Goal: Information Seeking & Learning: Compare options

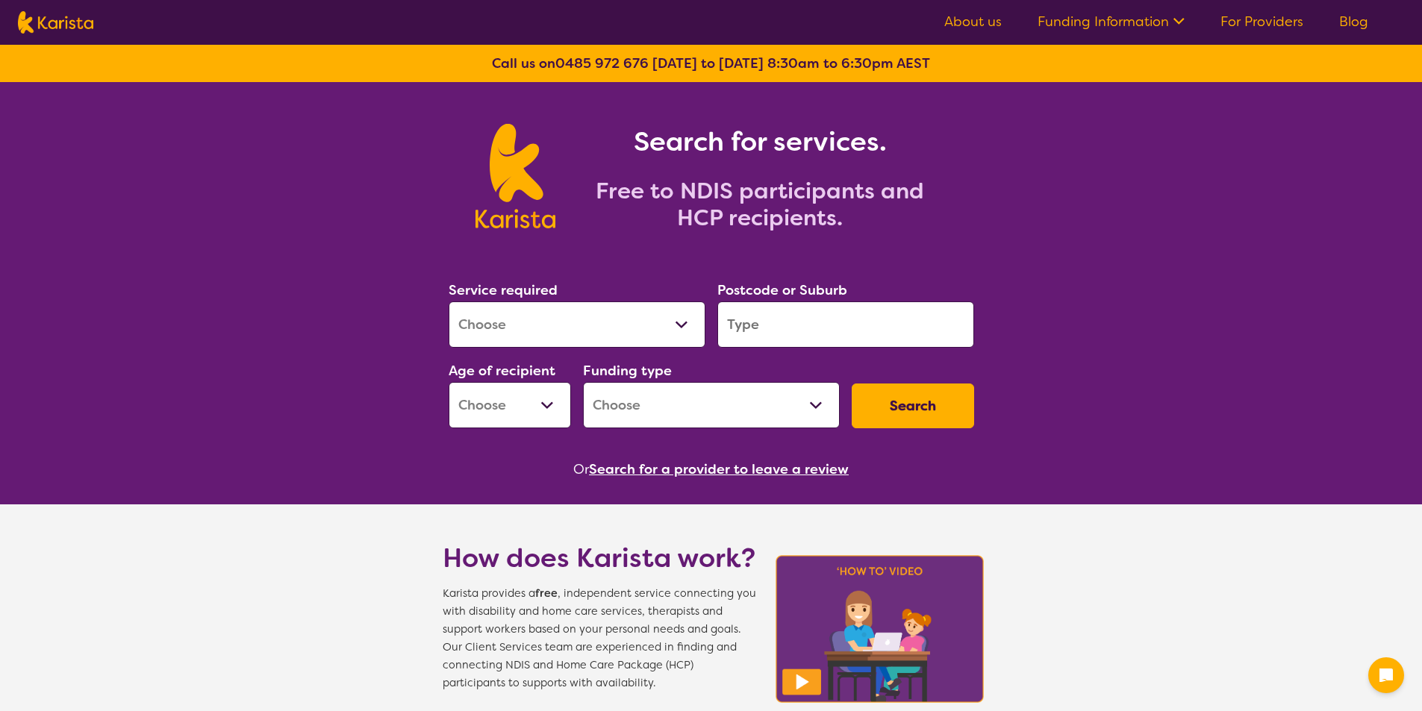
click at [754, 470] on button "Search for a provider to leave a review" at bounding box center [719, 469] width 260 height 22
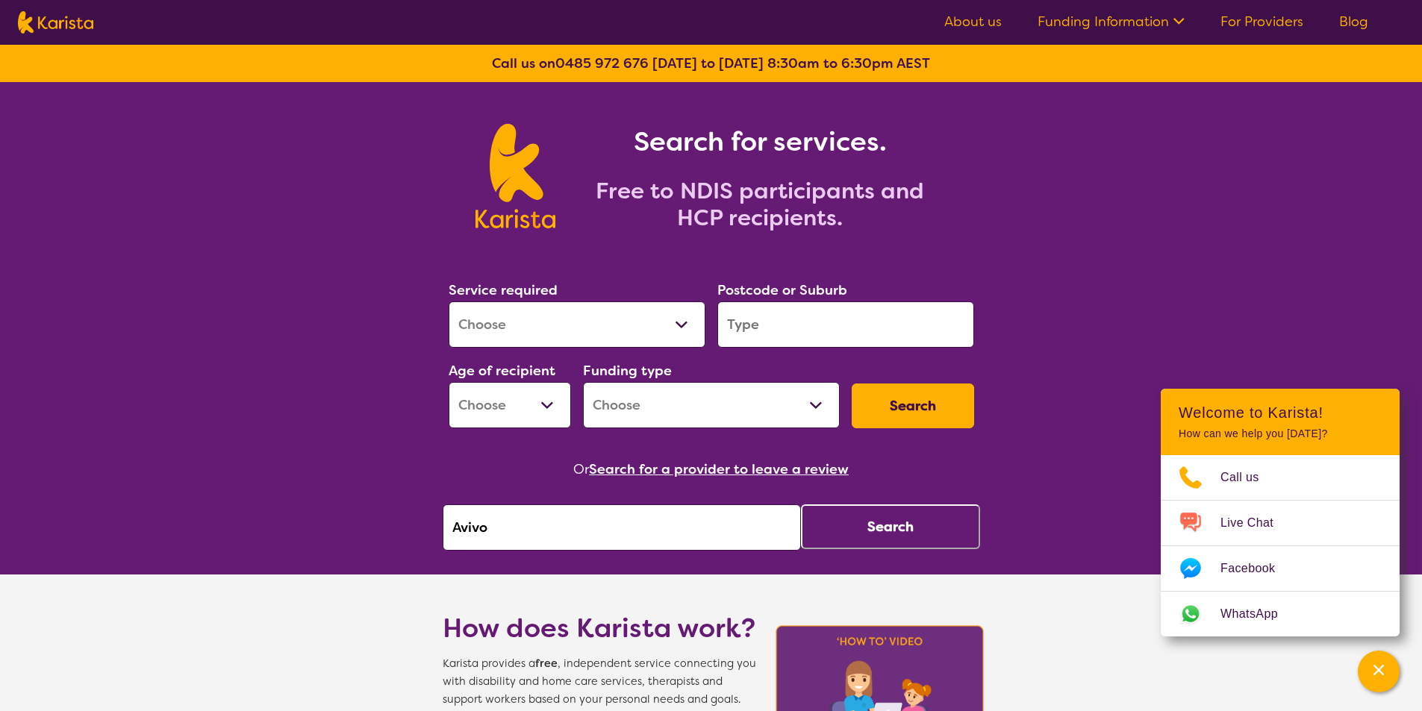
click at [884, 536] on button "Search" at bounding box center [890, 527] width 179 height 45
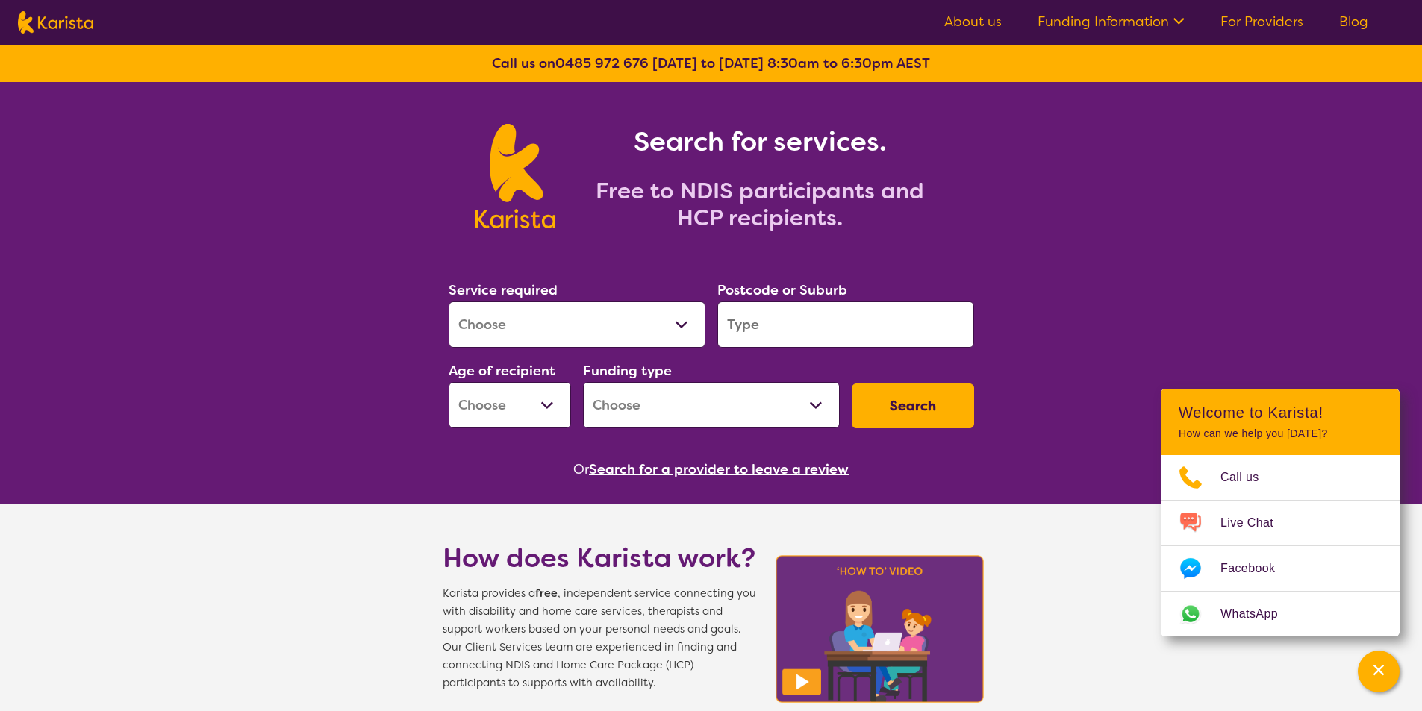
click at [745, 467] on button "Search for a provider to leave a review" at bounding box center [719, 469] width 260 height 22
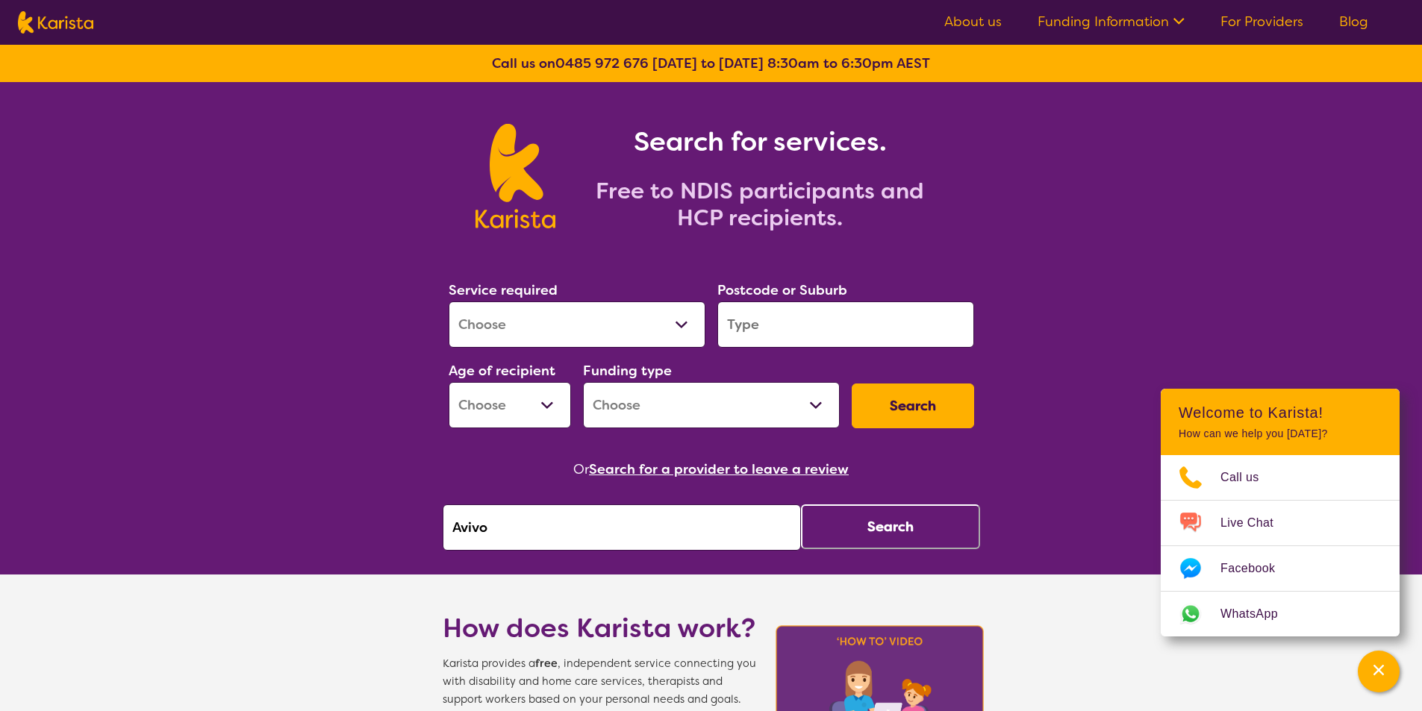
click at [556, 543] on input "Avivo" at bounding box center [622, 528] width 358 height 46
type input "silverchain"
click button "Search" at bounding box center [890, 527] width 179 height 45
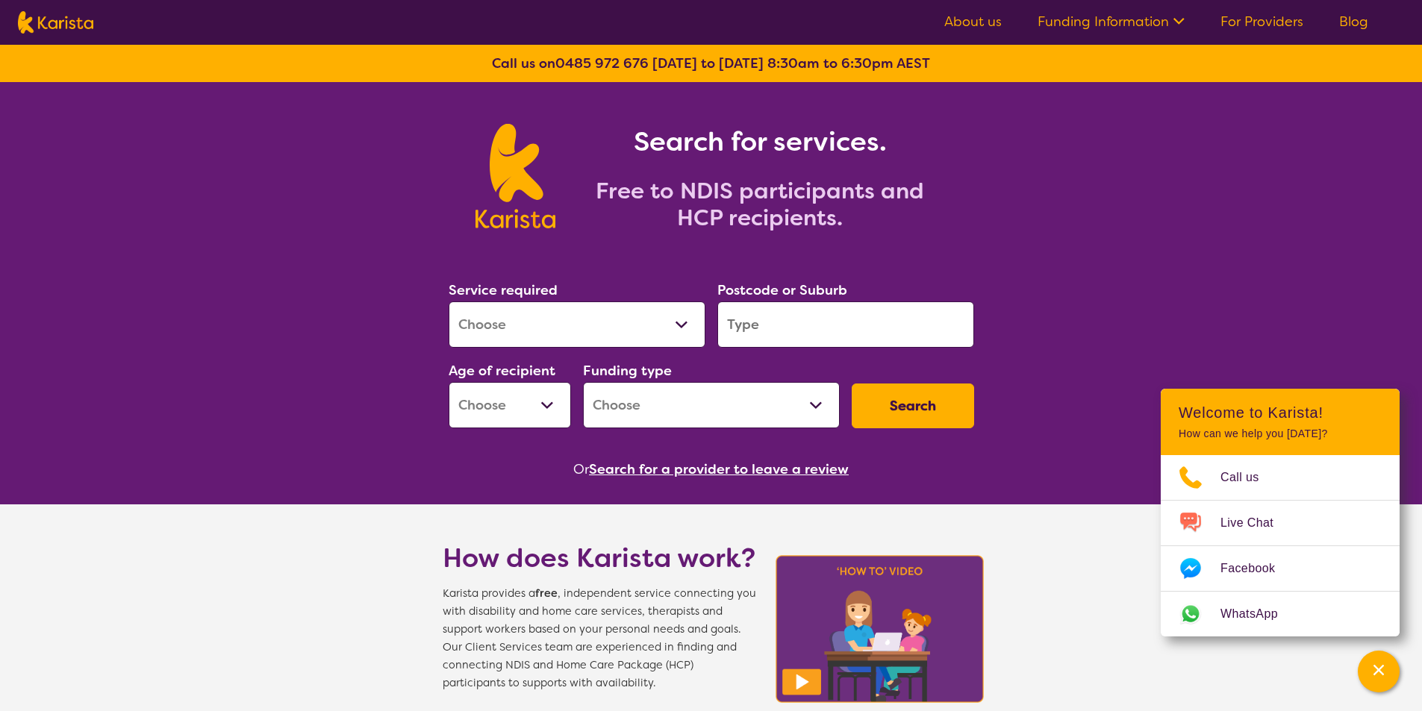
click at [781, 339] on input "search" at bounding box center [845, 325] width 257 height 46
type input "6017"
click at [852, 384] on button "Search" at bounding box center [913, 406] width 122 height 45
click at [508, 396] on select "Early Childhood - 0 to 9 Child - 10 to 11 Adolescent - 12 to 17 Adult - 18 to 6…" at bounding box center [510, 405] width 122 height 46
select select "AD"
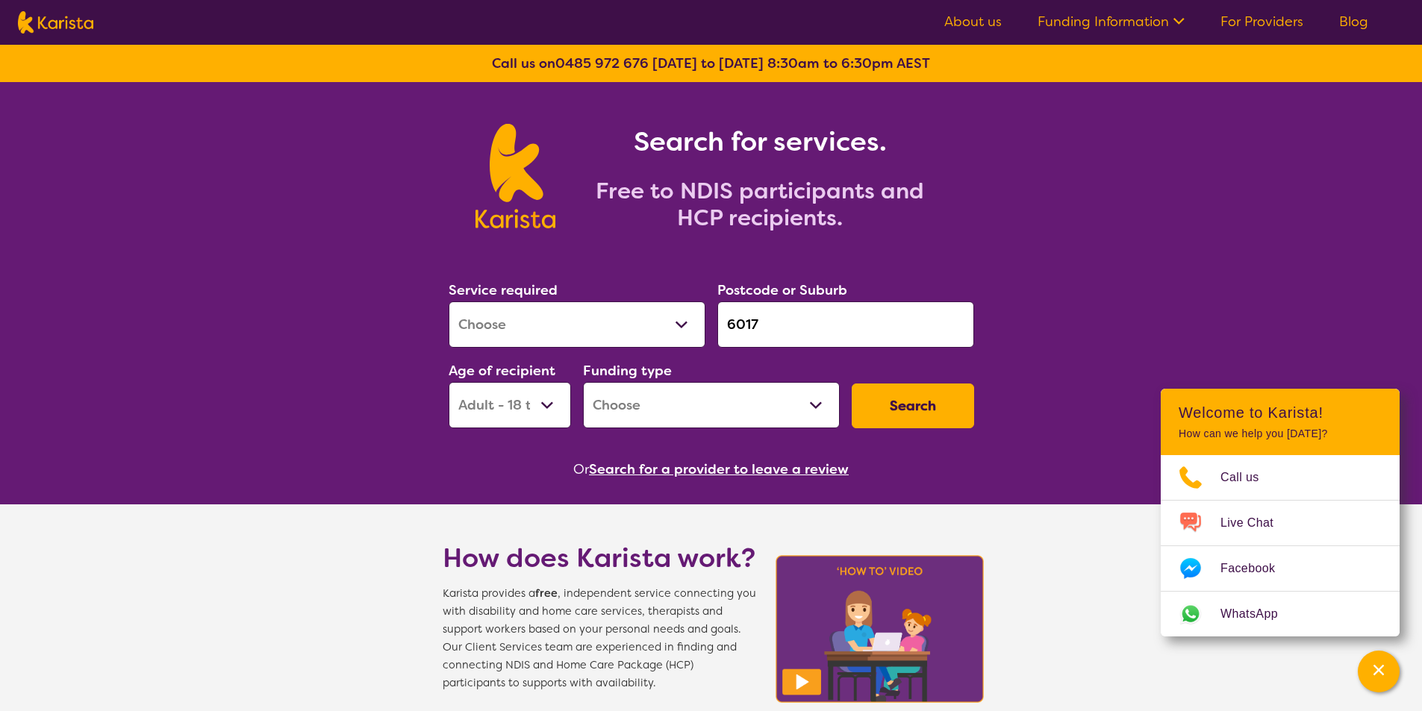
click at [449, 382] on select "Early Childhood - 0 to 9 Child - 10 to 11 Adolescent - 12 to 17 Adult - 18 to 6…" at bounding box center [510, 405] width 122 height 46
click at [926, 408] on button "Search" at bounding box center [913, 406] width 122 height 45
click at [778, 408] on select "Home Care Package (HCP) National Disability Insurance Scheme (NDIS) I don't know" at bounding box center [711, 405] width 257 height 46
select select "NDIS"
click at [583, 382] on select "Home Care Package (HCP) National Disability Insurance Scheme (NDIS) I don't know" at bounding box center [711, 405] width 257 height 46
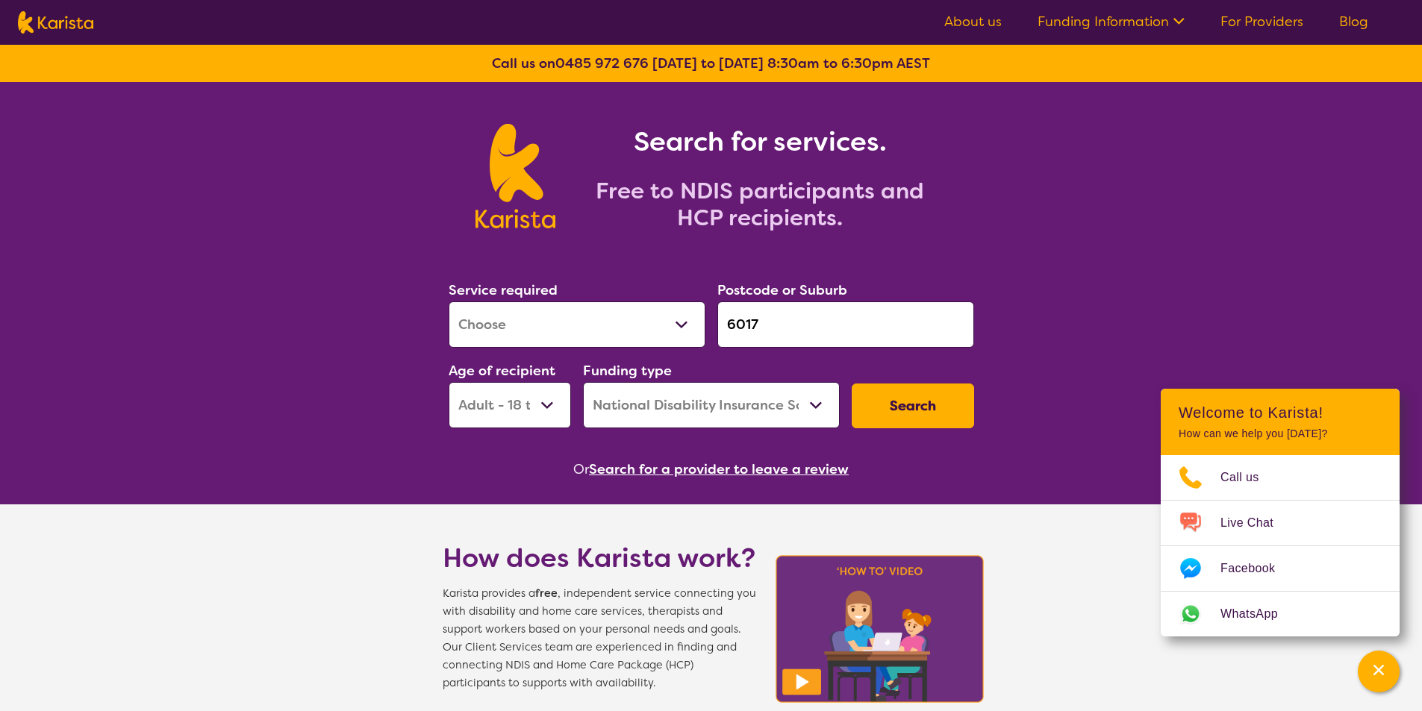
click at [888, 412] on button "Search" at bounding box center [913, 406] width 122 height 45
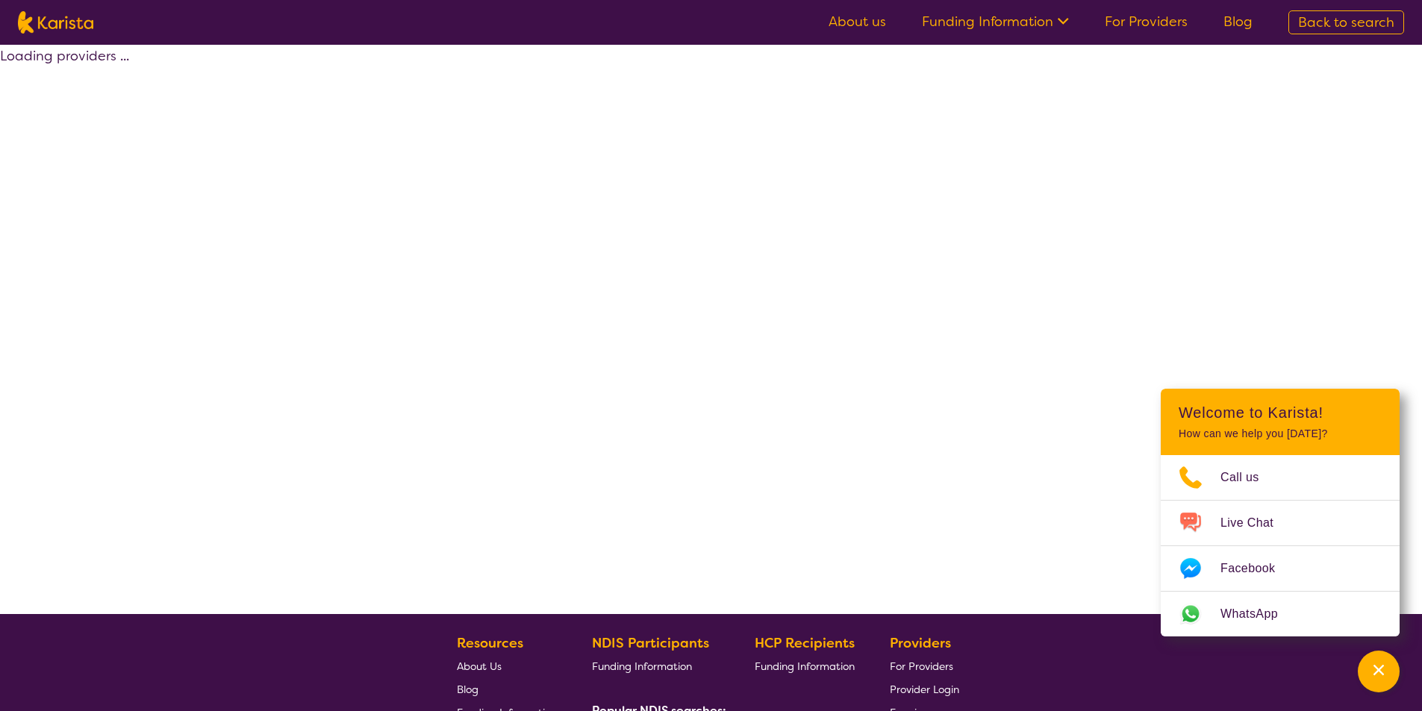
select select "by_score"
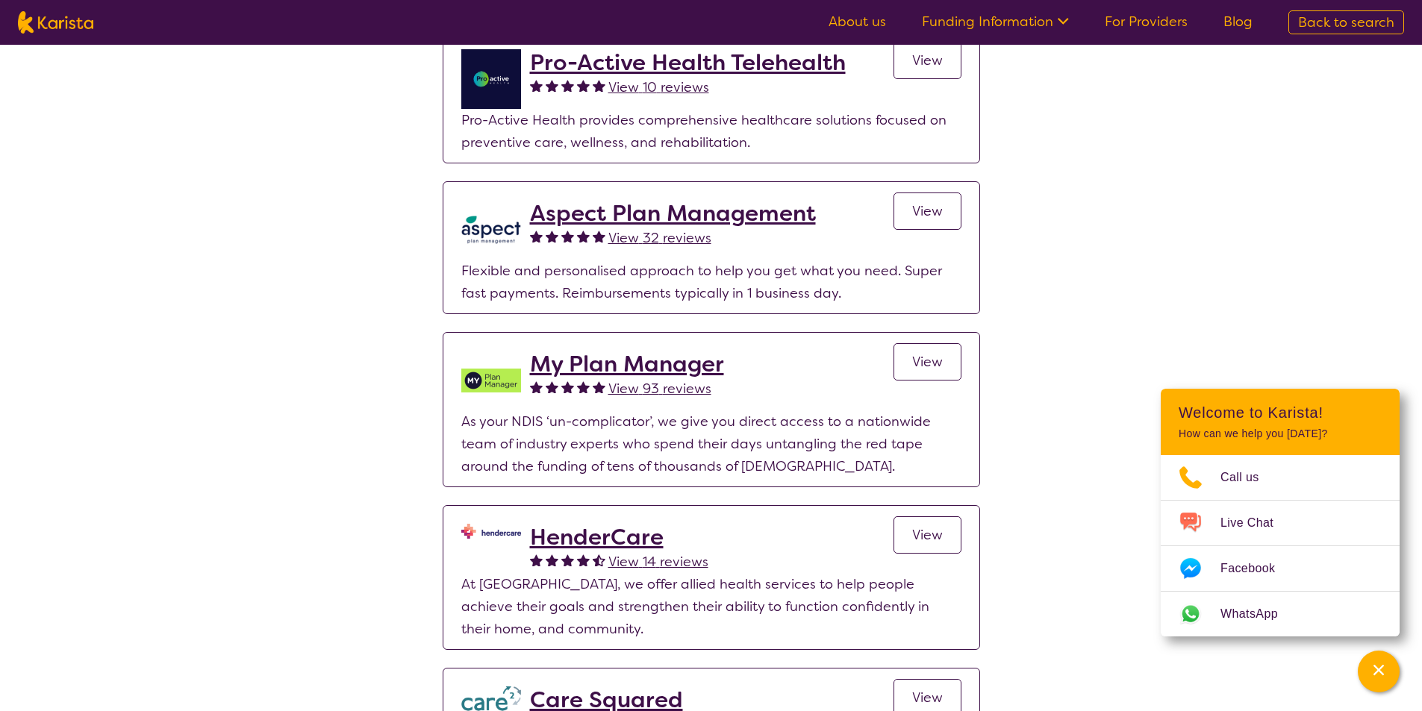
scroll to position [2463, 0]
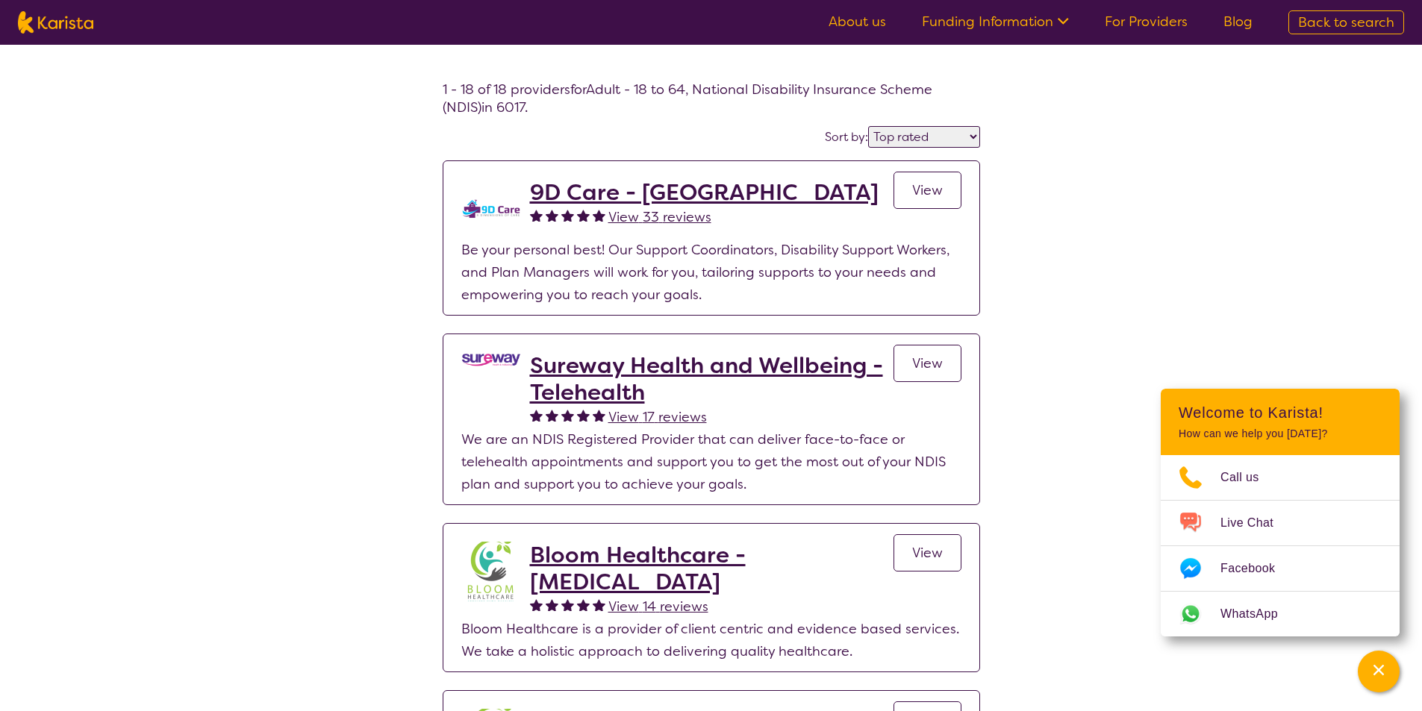
select select "AD"
select select "NDIS"
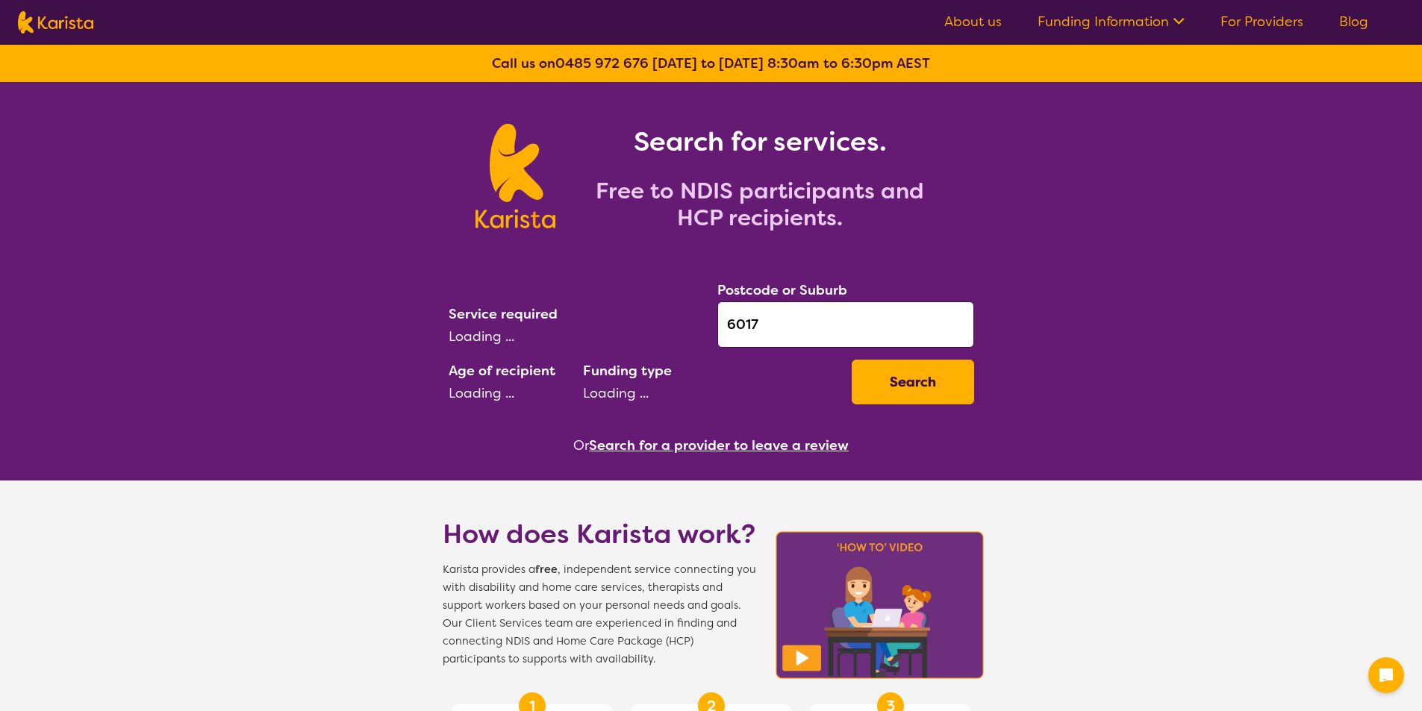
select select "NDIS"
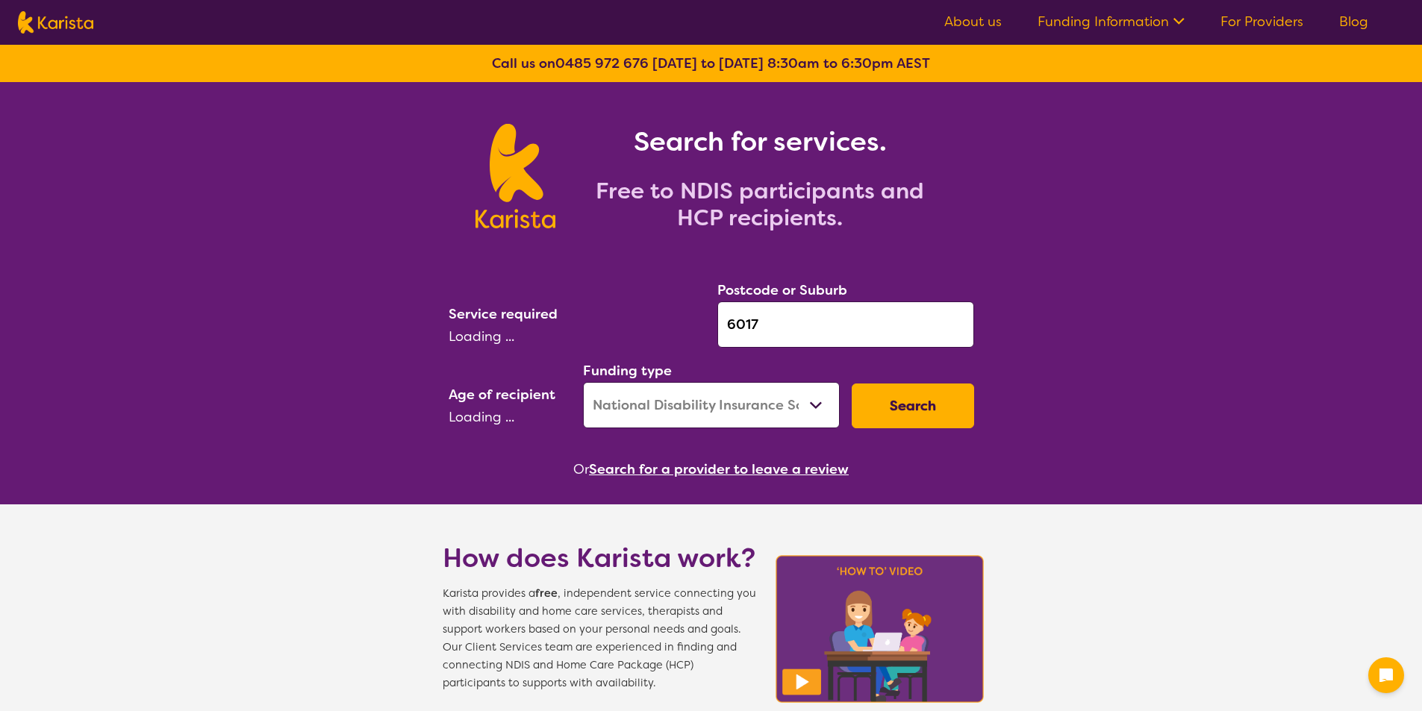
select select "AD"
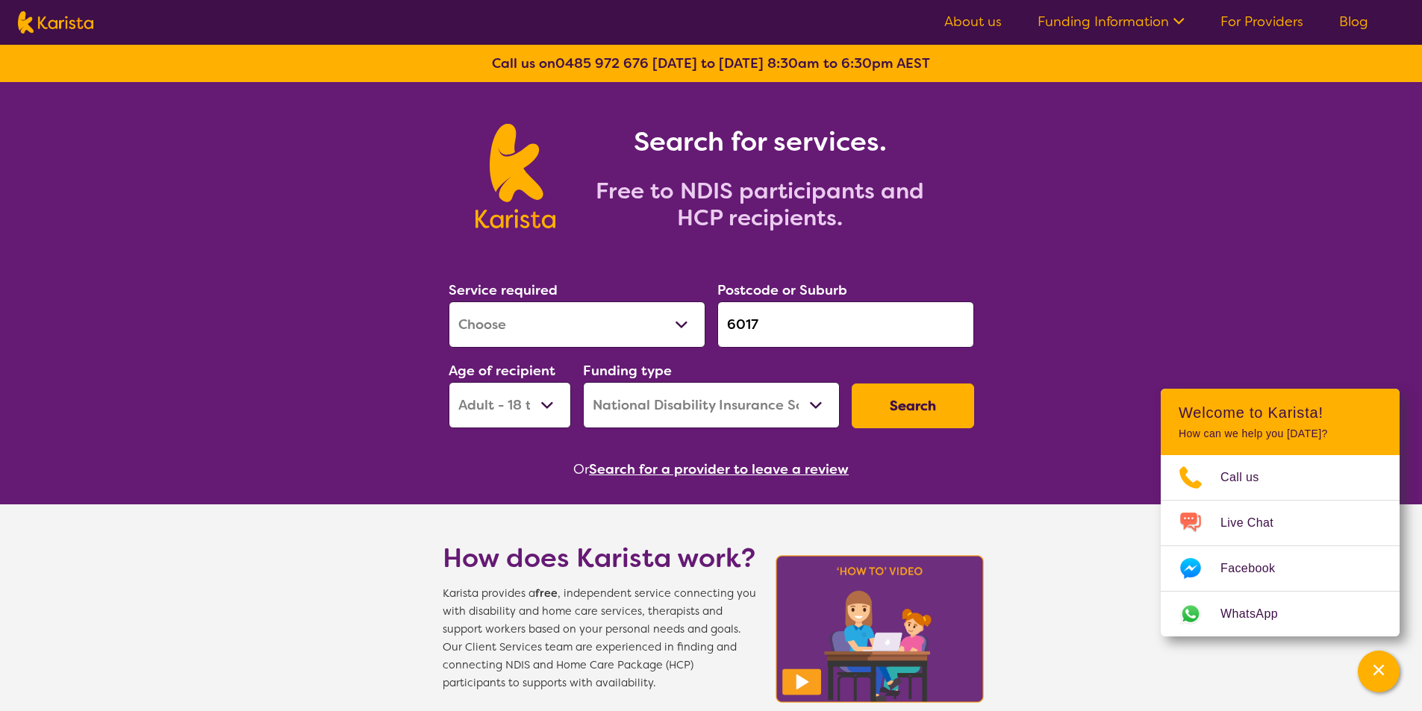
click at [860, 313] on input "6017" at bounding box center [845, 325] width 257 height 46
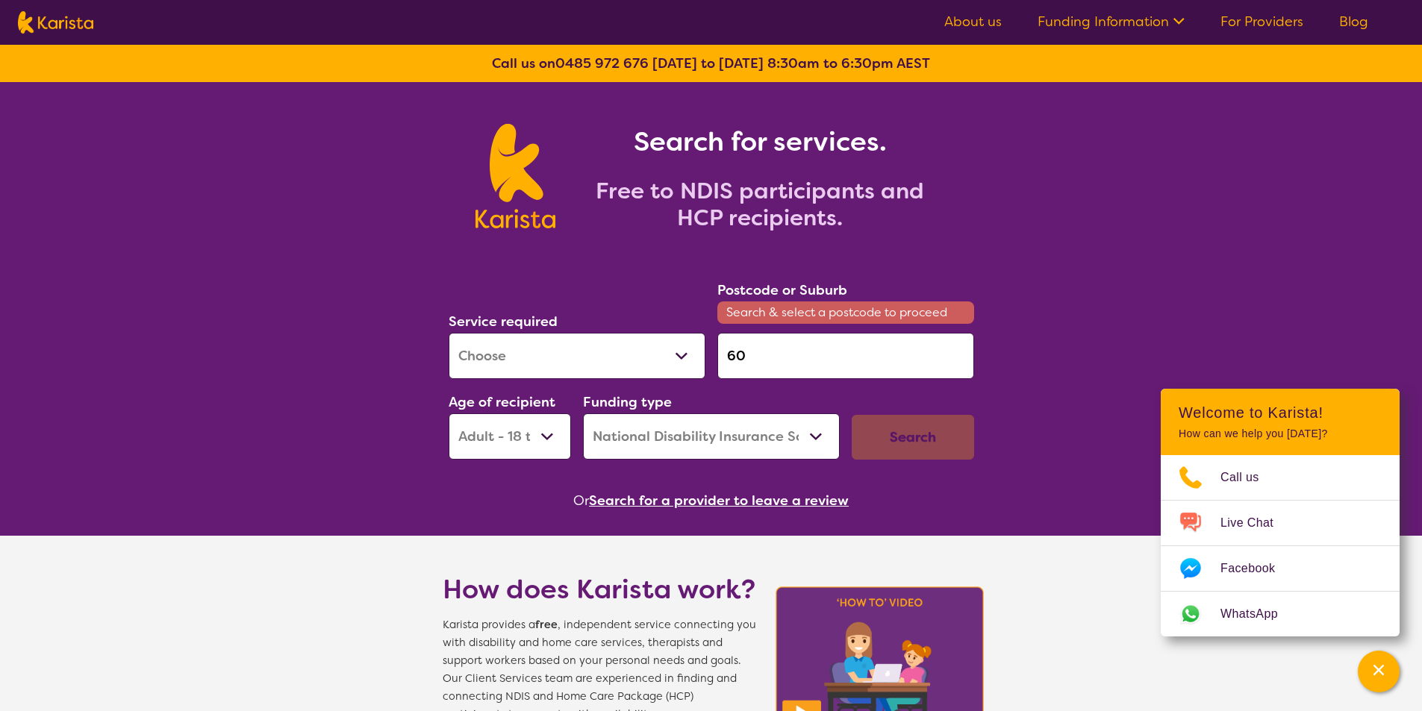
type input "6"
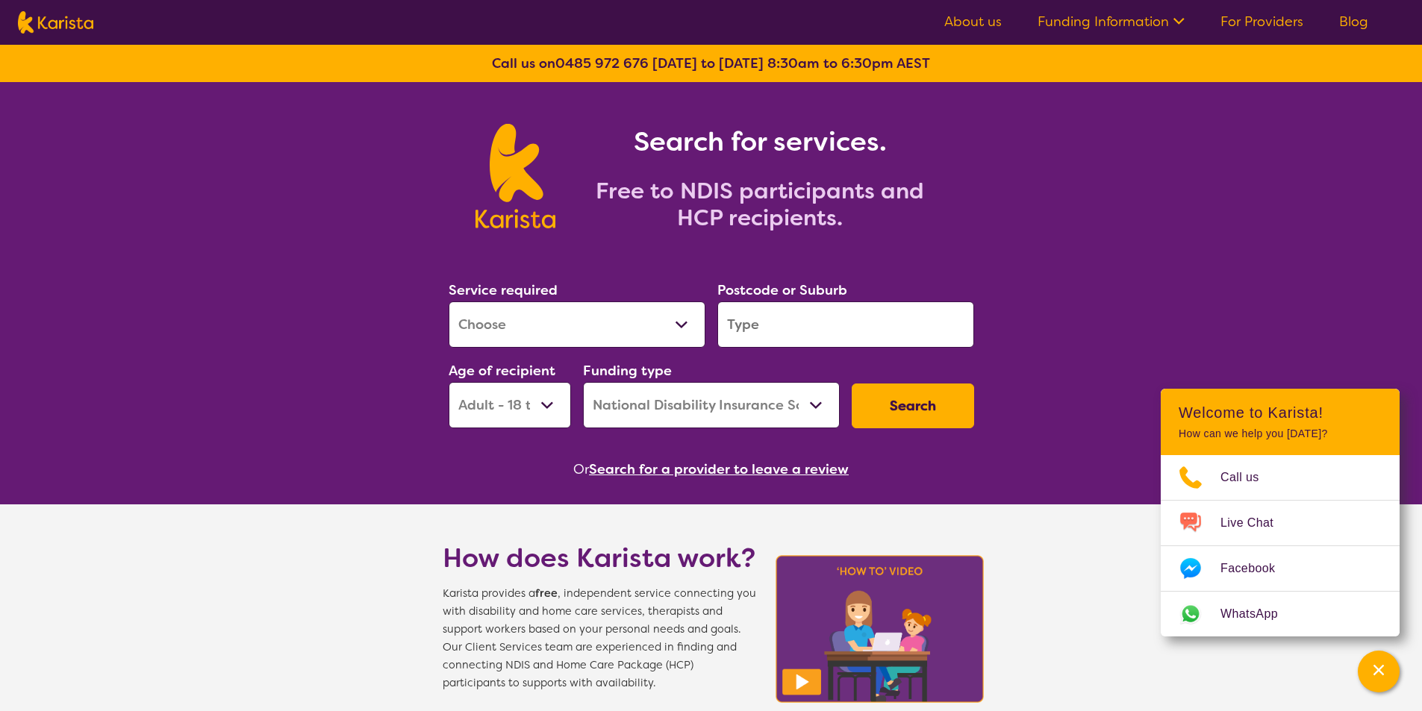
click at [658, 407] on select "Home Care Package (HCP) National Disability Insurance Scheme (NDIS) I don't know" at bounding box center [711, 405] width 257 height 46
select select
click at [583, 382] on select "Home Care Package (HCP) National Disability Insurance Scheme (NDIS) I don't know" at bounding box center [711, 405] width 257 height 46
click at [526, 399] on select "Early Childhood - 0 to 9 Child - 10 to 11 Adolescent - 12 to 17 Adult - 18 to 6…" at bounding box center [510, 405] width 122 height 46
select select
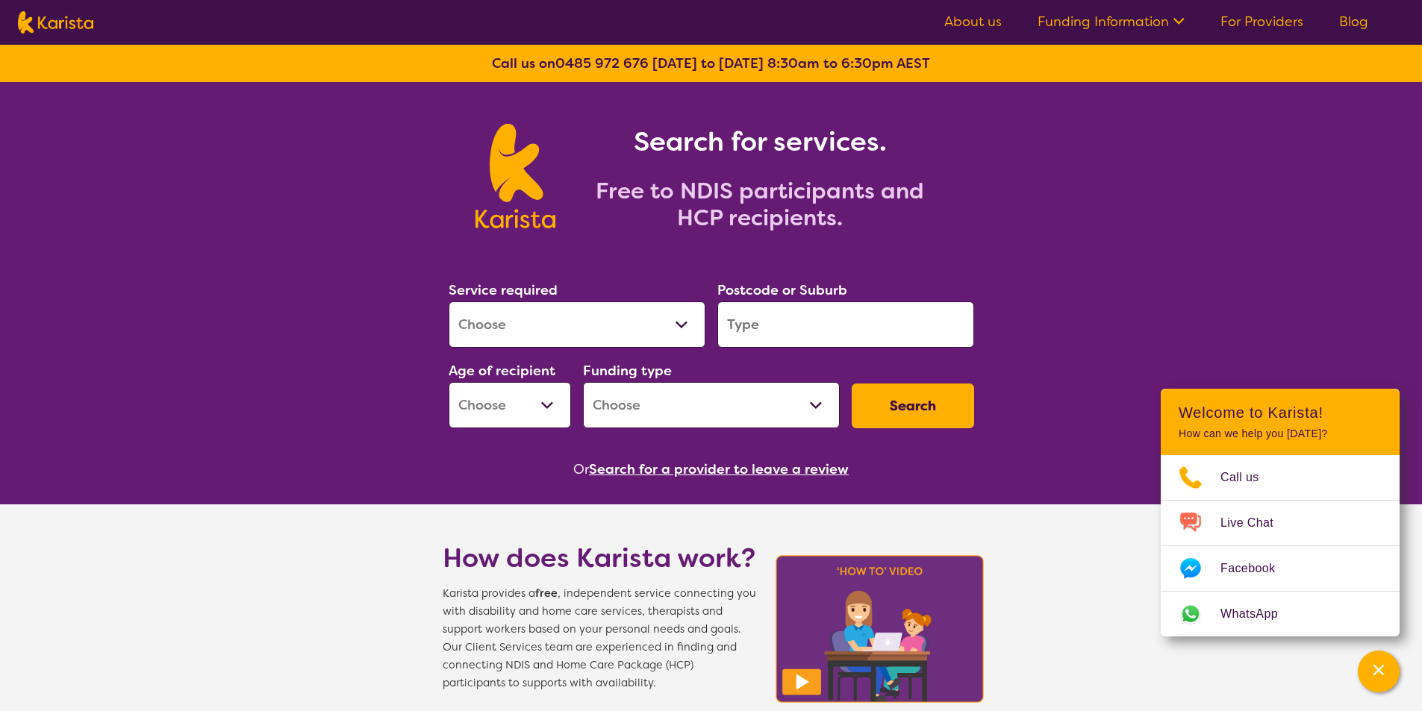
click at [449, 382] on select "Early Childhood - 0 to 9 Child - 10 to 11 Adolescent - 12 to 17 Adult - 18 to 6…" at bounding box center [510, 405] width 122 height 46
click at [654, 466] on button "Search for a provider to leave a review" at bounding box center [719, 469] width 260 height 22
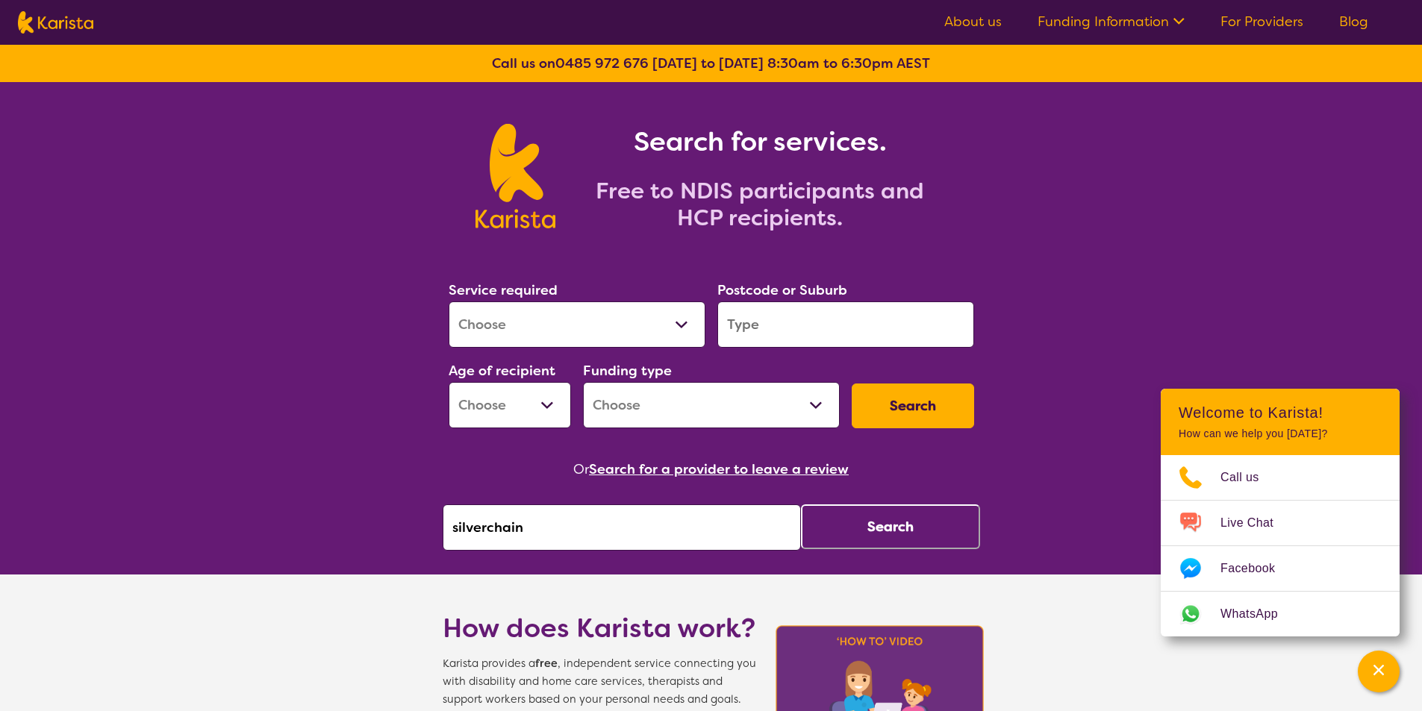
click at [608, 527] on input "silverchain" at bounding box center [622, 528] width 358 height 46
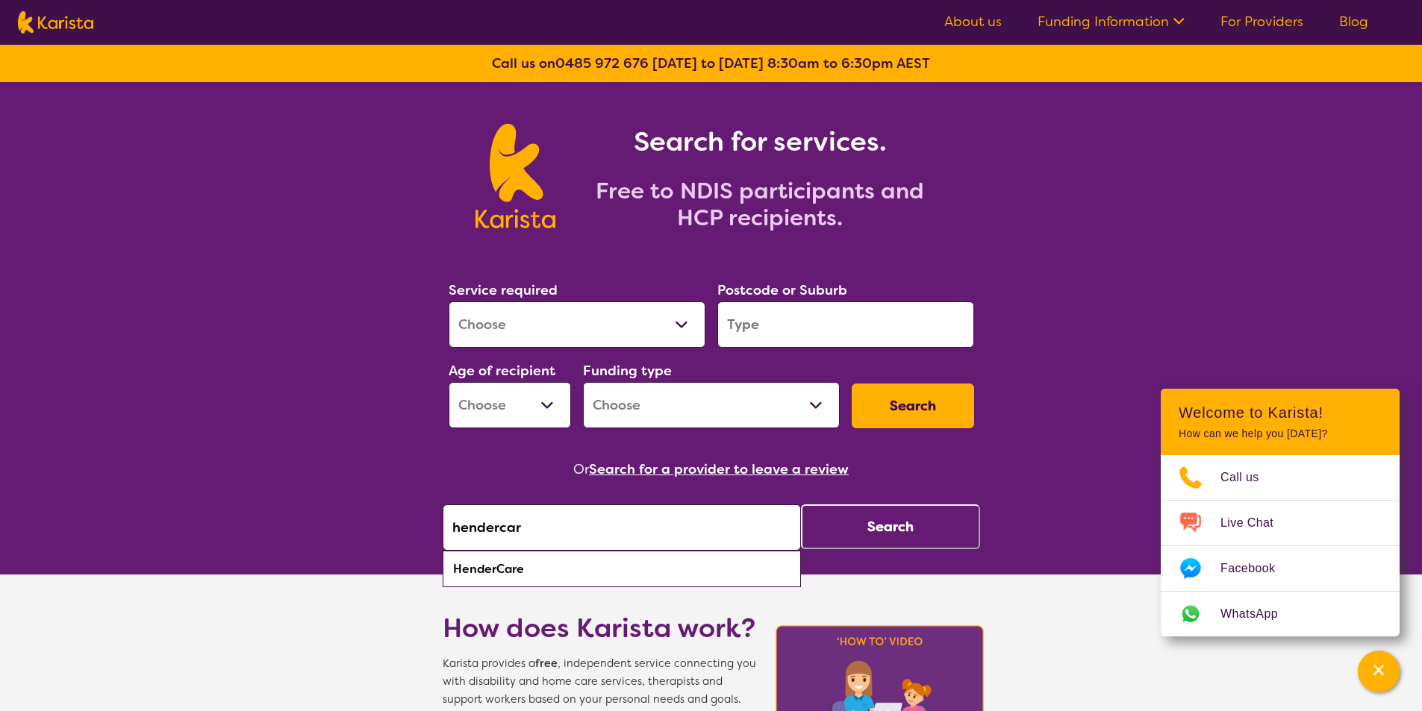
type input "hendercare"
click button "Search" at bounding box center [890, 527] width 179 height 45
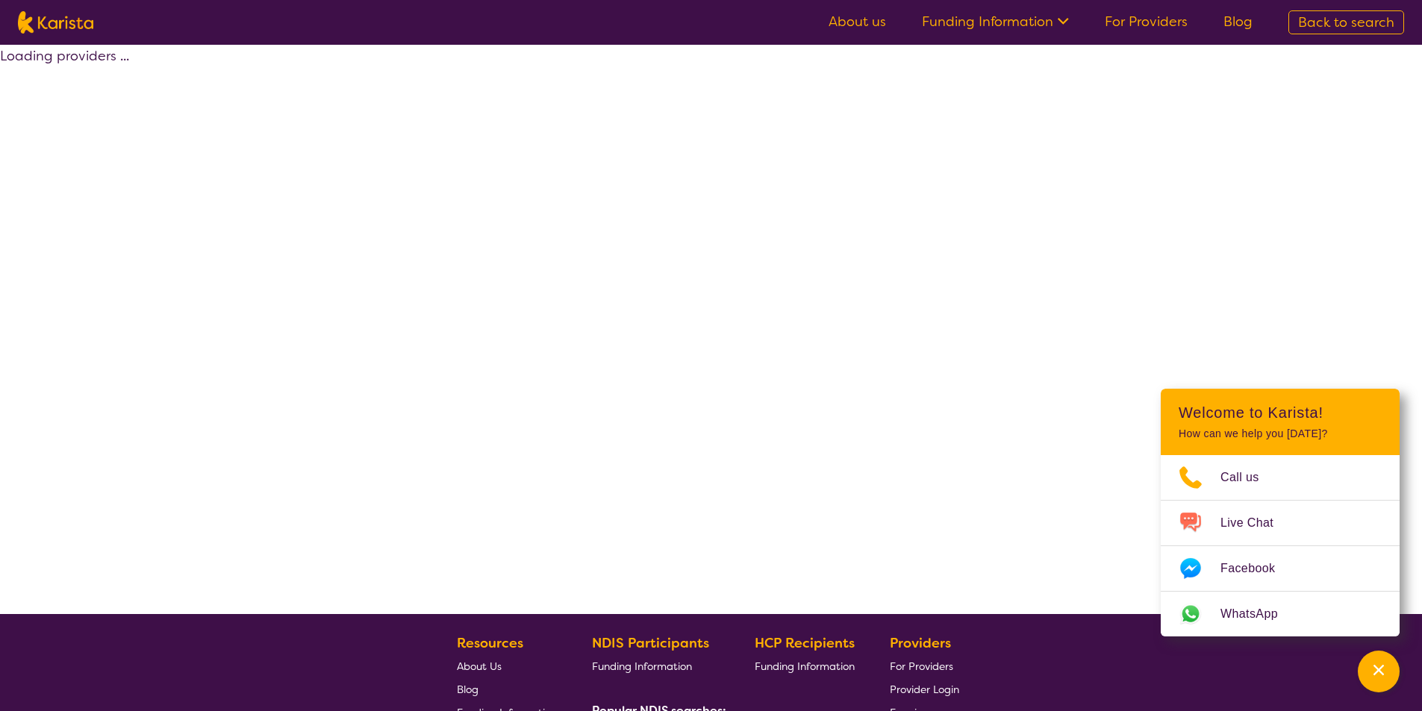
select select "by_score"
